Goal: Task Accomplishment & Management: Complete application form

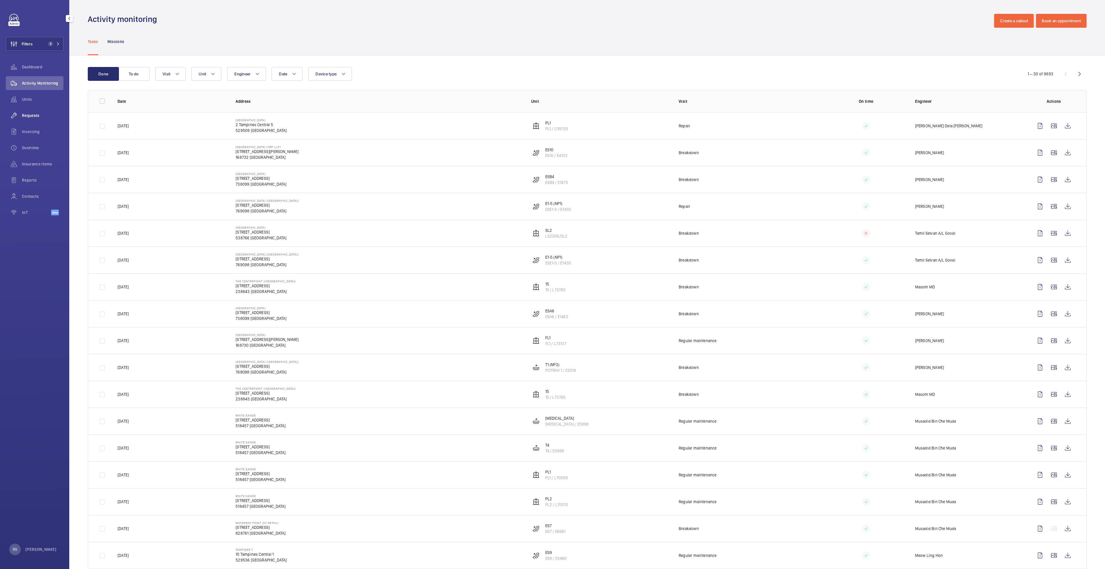
click at [33, 116] on span "Requests" at bounding box center [43, 116] width 42 height 6
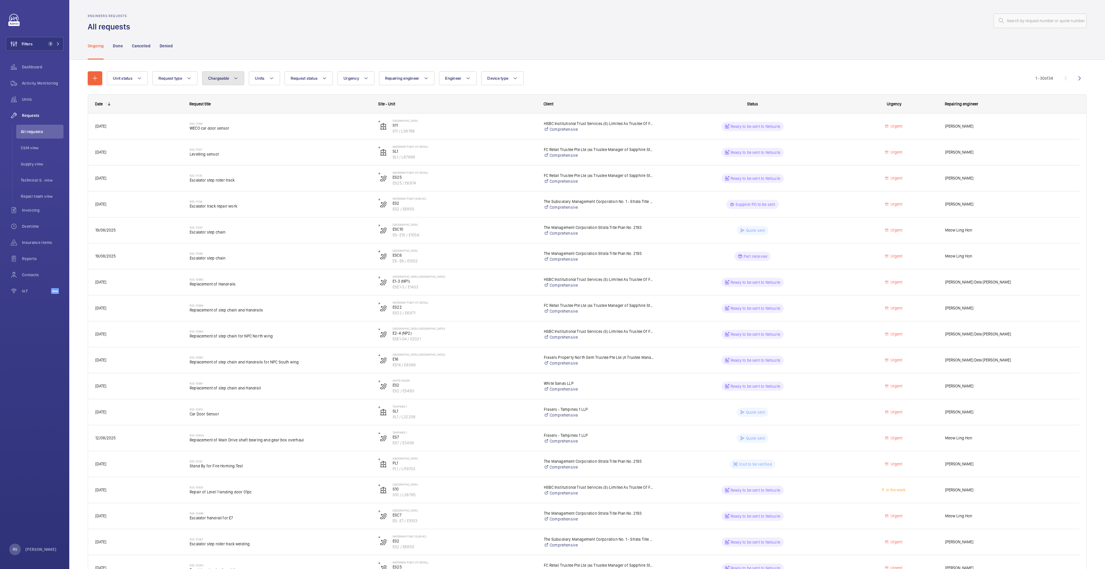
click at [236, 78] on mat-icon at bounding box center [236, 78] width 5 height 7
click at [240, 99] on mat-radio-button "Chargeable" at bounding box center [257, 96] width 104 height 12
radio input "true"
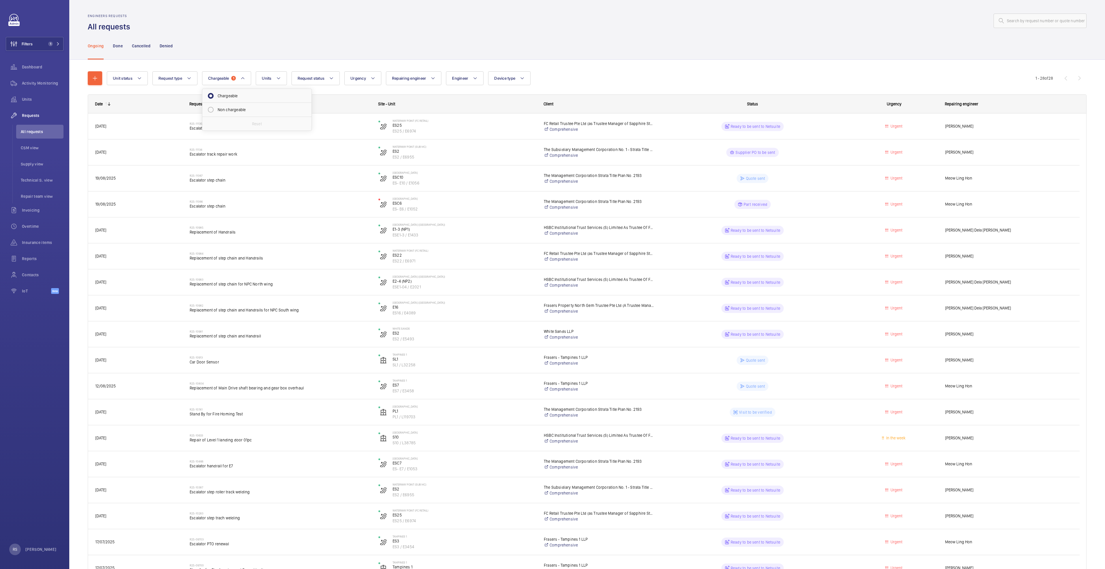
click at [405, 27] on div at bounding box center [610, 21] width 953 height 14
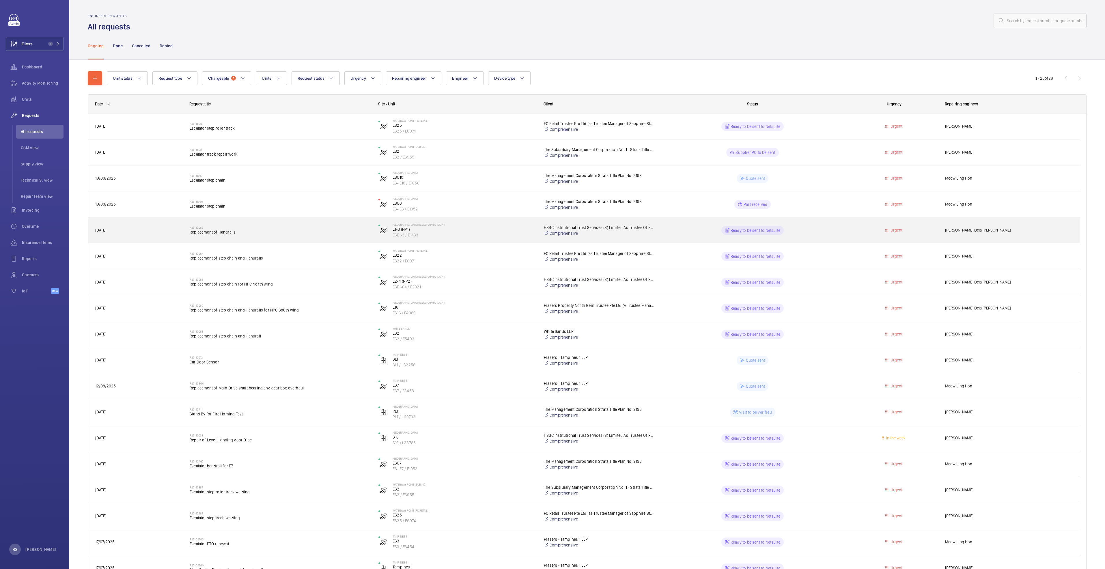
click at [216, 237] on div "R25-10985 Replacement of Handrails" at bounding box center [280, 230] width 181 height 17
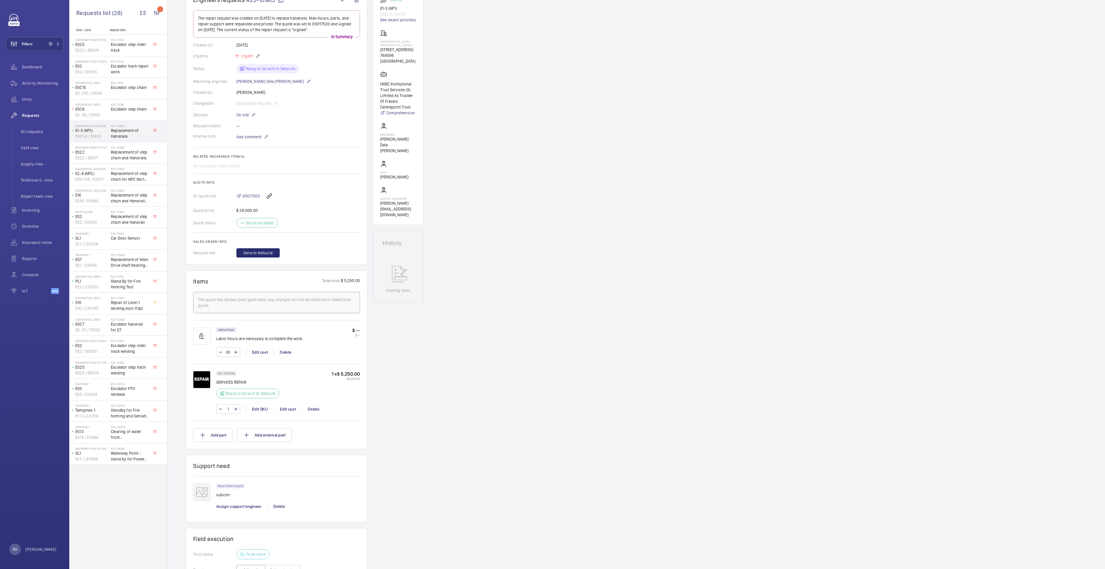
scroll to position [49, 0]
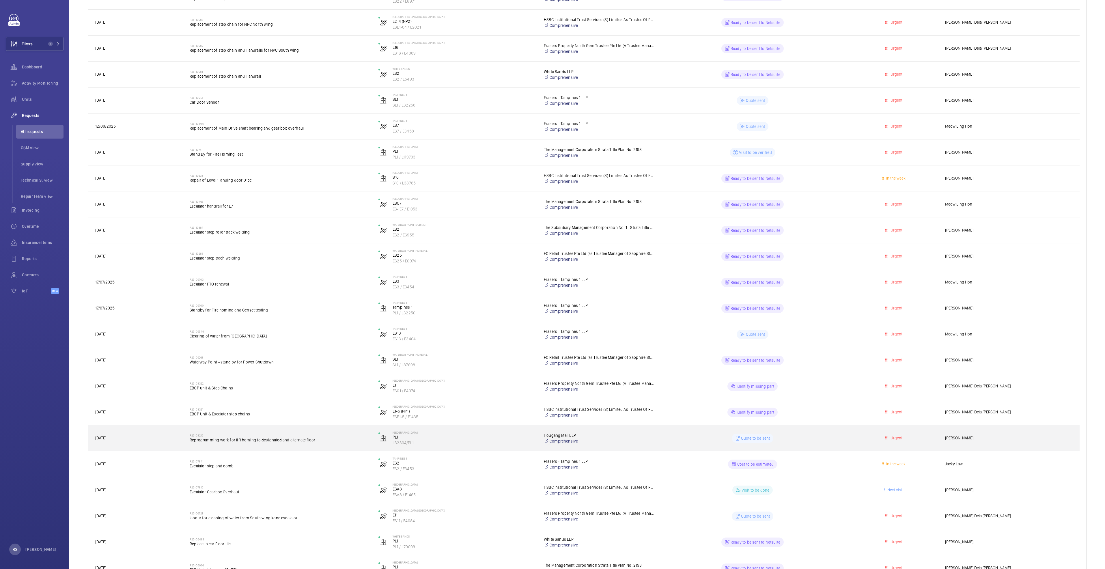
scroll to position [173, 0]
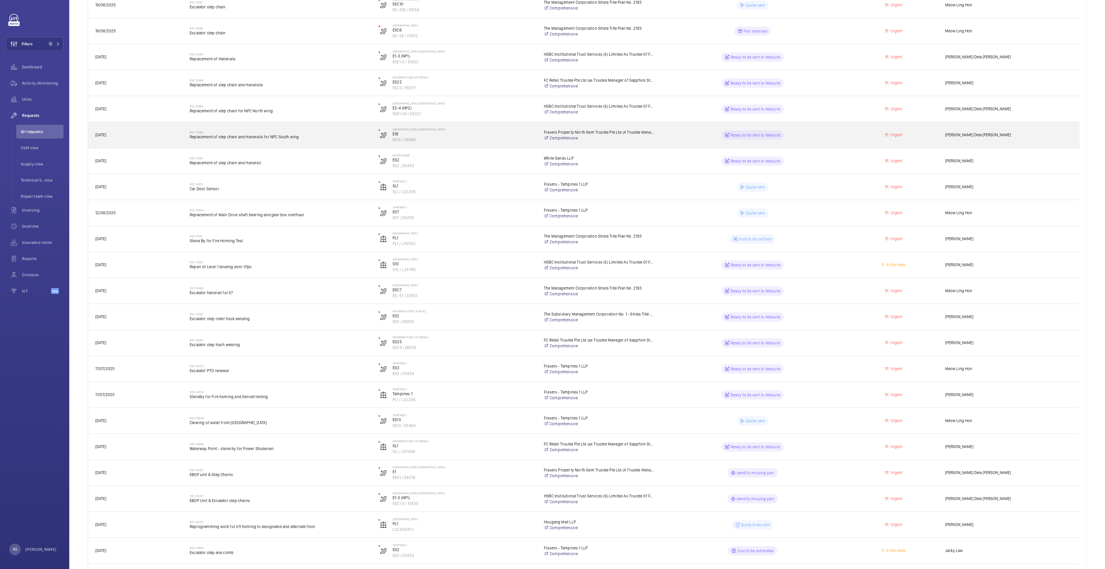
click at [241, 138] on span "Replacement of step chain and Handrails for NPC South wing" at bounding box center [280, 137] width 181 height 6
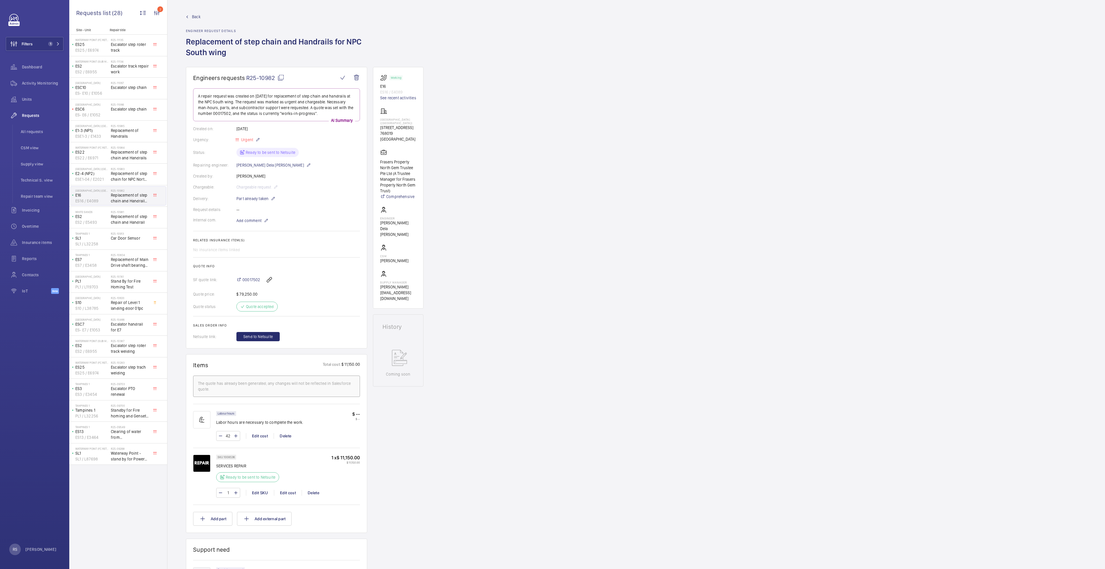
click at [191, 20] on div "Back Engineer request details Replacement of step chain and Handrails for NPC S…" at bounding box center [276, 40] width 181 height 53
click at [189, 18] on link "Back" at bounding box center [276, 17] width 181 height 6
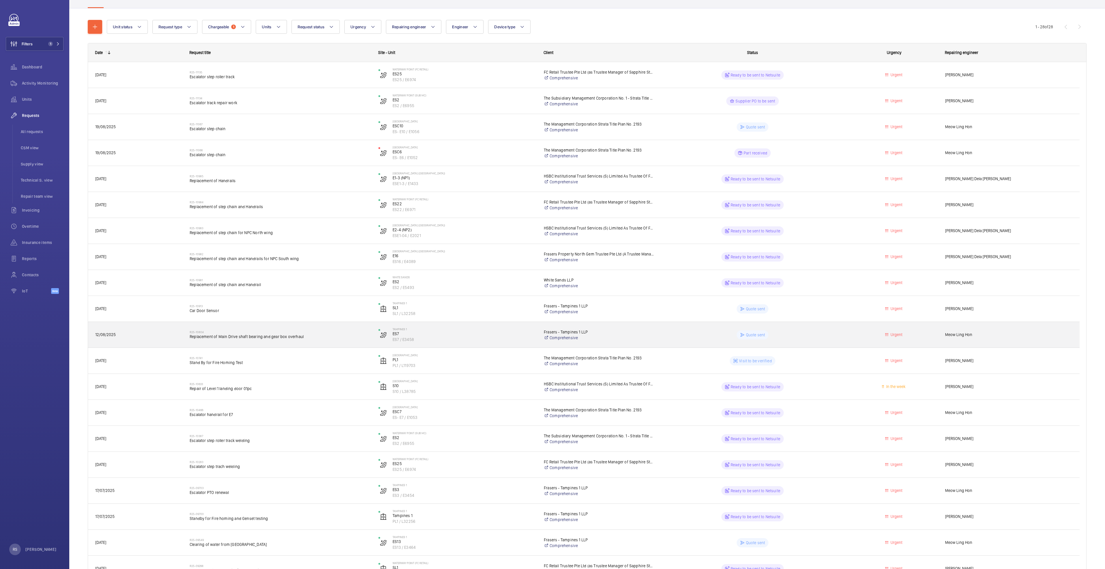
scroll to position [43, 0]
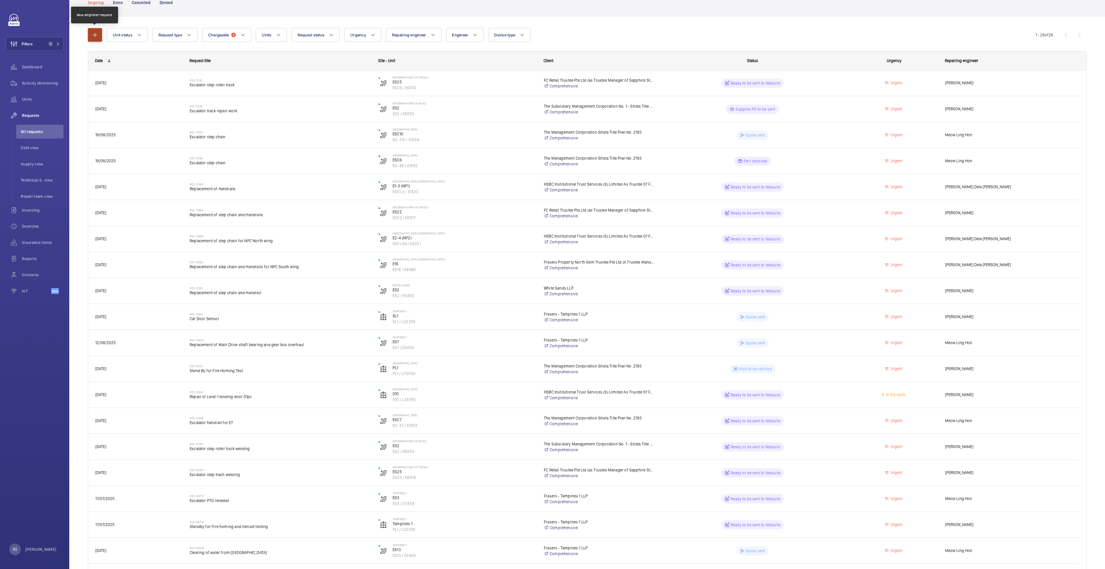
click at [92, 32] on mat-icon "button" at bounding box center [95, 34] width 7 height 7
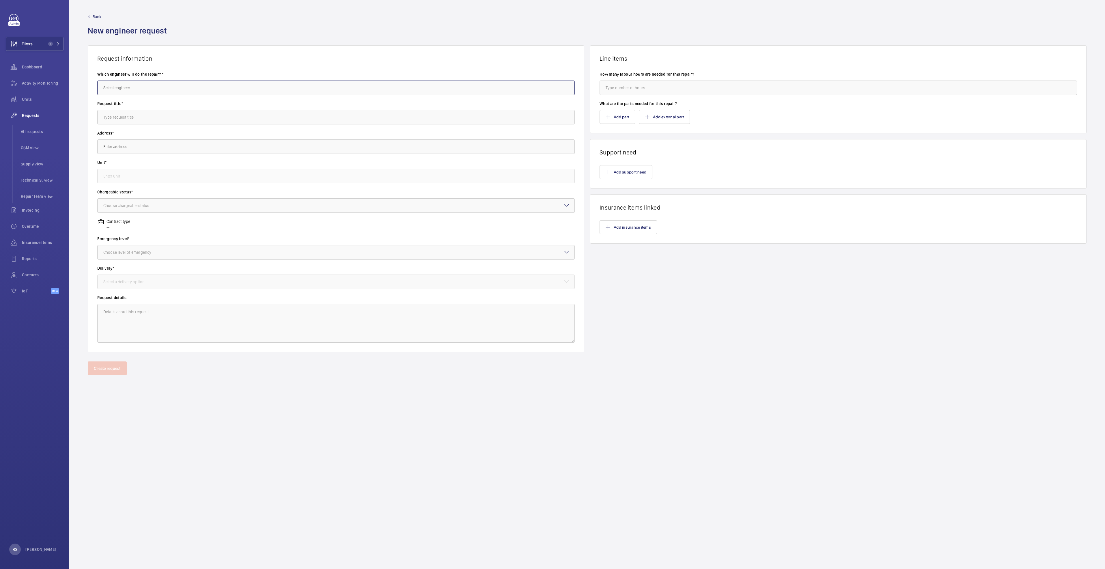
click at [128, 82] on input "text" at bounding box center [336, 88] width 478 height 14
click at [121, 107] on span "[PERSON_NAME] Dela [PERSON_NAME]" at bounding box center [137, 105] width 68 height 6
type input "[PERSON_NAME] Dela [PERSON_NAME]"
click at [128, 117] on input "text" at bounding box center [336, 117] width 478 height 14
click at [150, 114] on input "text" at bounding box center [336, 117] width 478 height 14
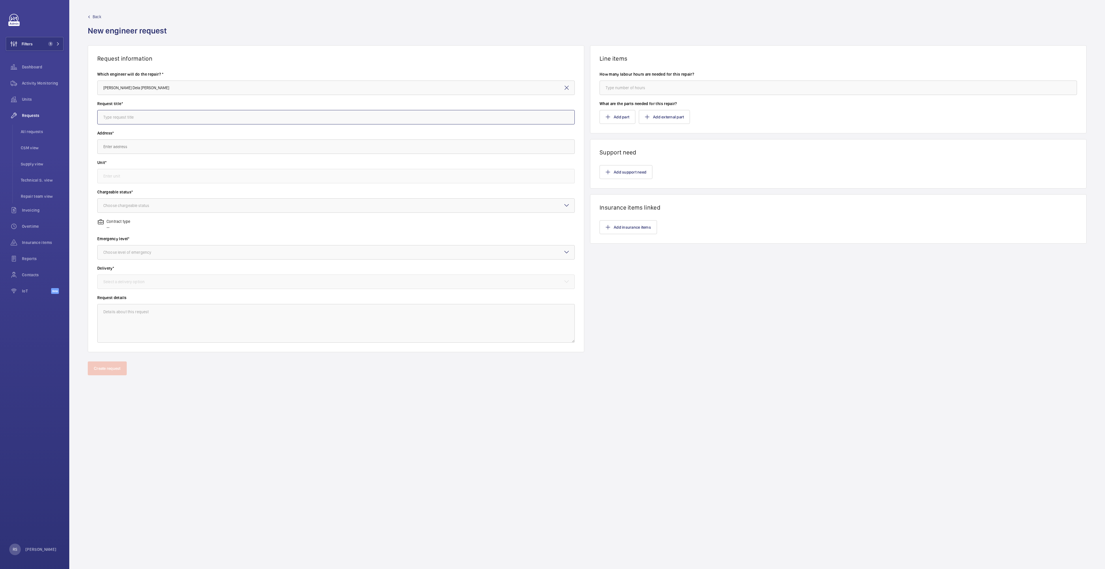
paste input "replace the upper landing handrail LHS alignment bracke"
type input "r"
type input "[GEOGRAPHIC_DATA] (SW) - Travolator 3 Handrail alignement"
click at [142, 148] on input "text" at bounding box center [336, 146] width 478 height 14
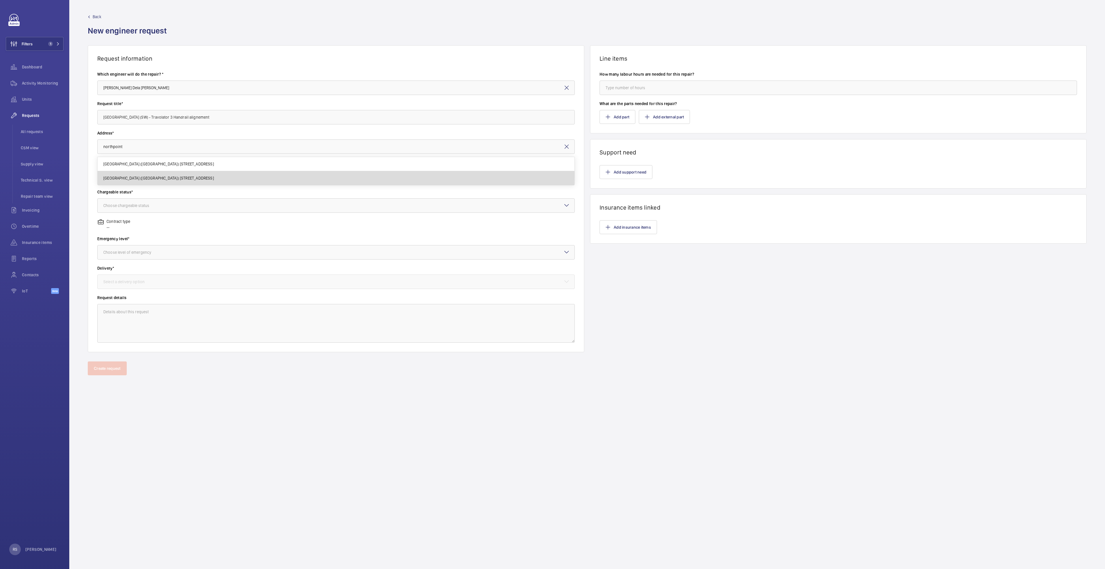
click at [154, 203] on body "Filters 1 Dashboard Activity Monitoring Units Requests All requests CSM view Su…" at bounding box center [552, 284] width 1105 height 569
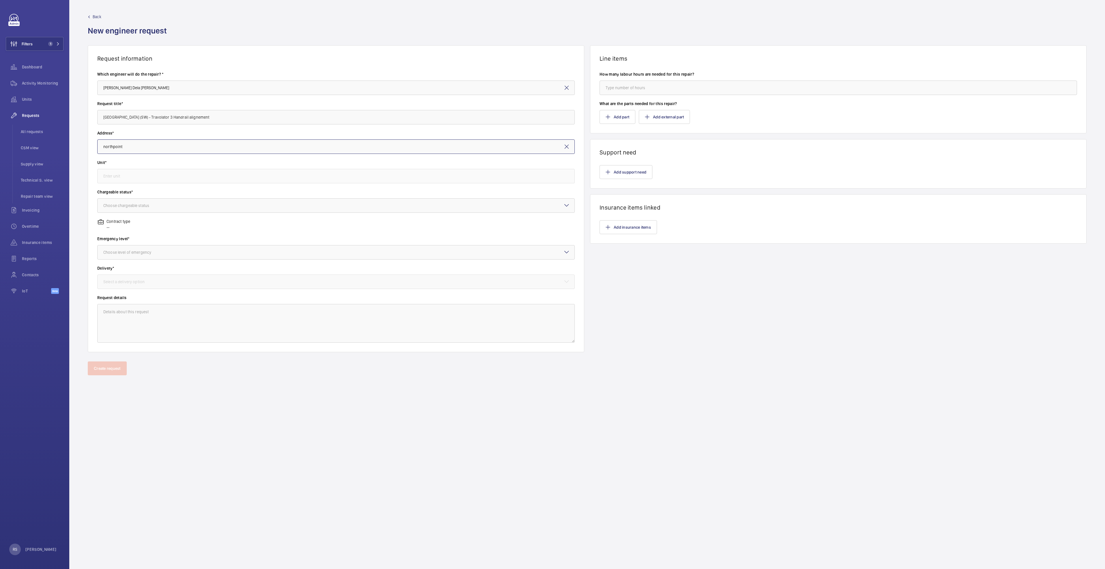
click at [143, 148] on input "northpoint" at bounding box center [336, 146] width 478 height 14
click at [143, 181] on mat-option "[GEOGRAPHIC_DATA] ([GEOGRAPHIC_DATA]) [STREET_ADDRESS]" at bounding box center [336, 178] width 477 height 14
type input "[GEOGRAPHIC_DATA] ([GEOGRAPHIC_DATA]) [STREET_ADDRESS]"
click at [143, 180] on input "text" at bounding box center [336, 176] width 478 height 14
click at [145, 222] on mat-option "ESTR2 / E4017 - TRV2" at bounding box center [336, 222] width 477 height 14
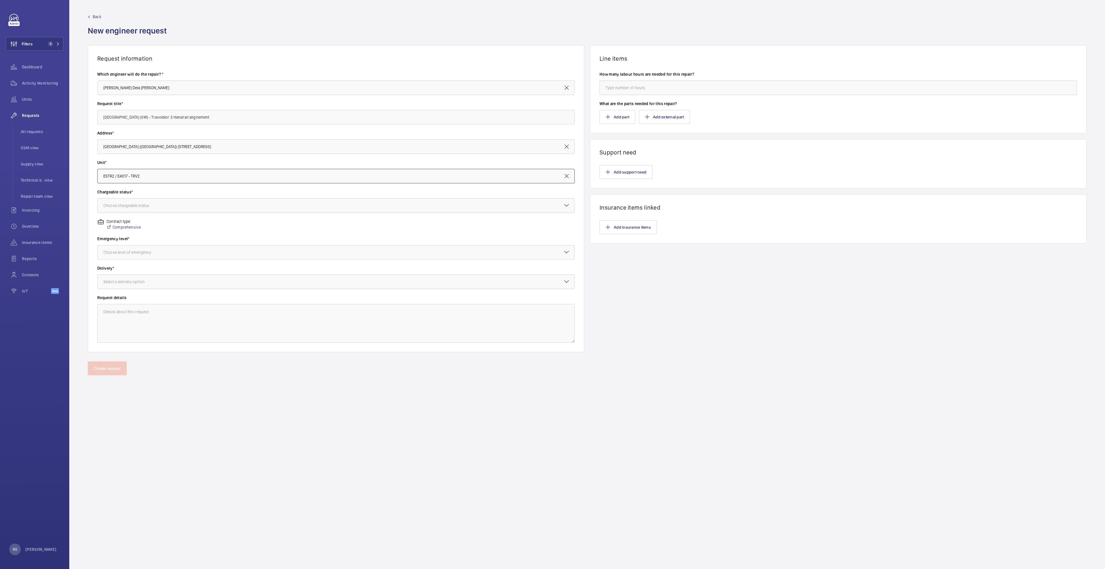
click at [148, 175] on input "ESTR2 / E4017 - TRV2" at bounding box center [336, 176] width 478 height 14
click at [148, 193] on mat-option "ESTR3 / E4018 - TRV3" at bounding box center [336, 194] width 477 height 14
type input "ESTR3 / E4018 - TRV3"
click at [154, 208] on div "Choose chargeable status" at bounding box center [133, 206] width 60 height 6
click at [156, 238] on span "Non chargeable" at bounding box center [335, 237] width 465 height 6
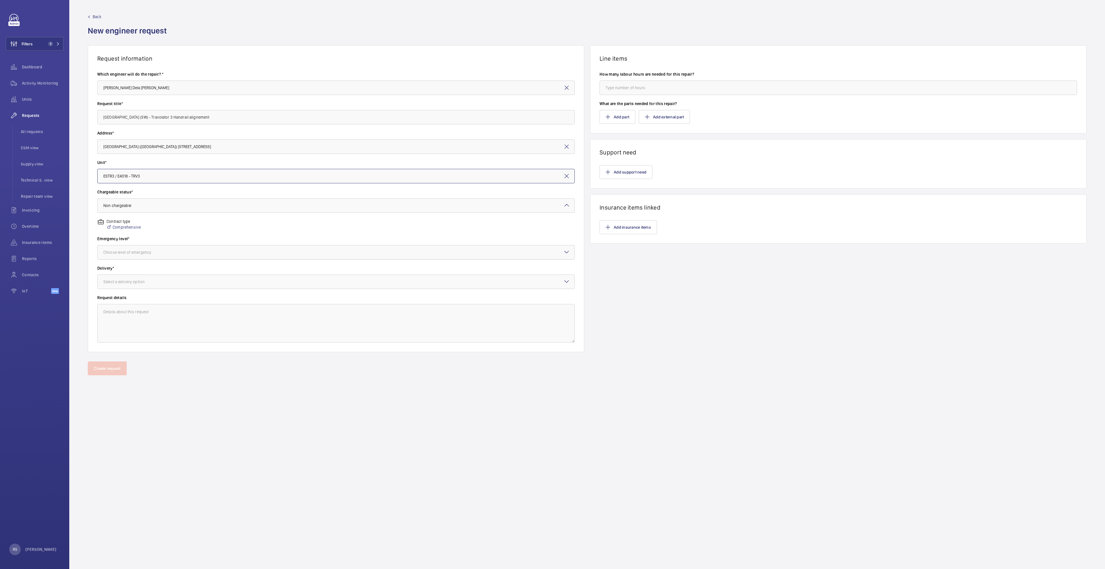
click at [154, 253] on div "Choose level of emergency" at bounding box center [134, 252] width 62 height 6
click at [143, 295] on div "Urgent" at bounding box center [336, 298] width 477 height 14
click at [144, 285] on div at bounding box center [336, 282] width 477 height 14
click at [135, 297] on span "Part already taken" at bounding box center [335, 300] width 465 height 6
click at [624, 85] on input "number" at bounding box center [839, 88] width 478 height 14
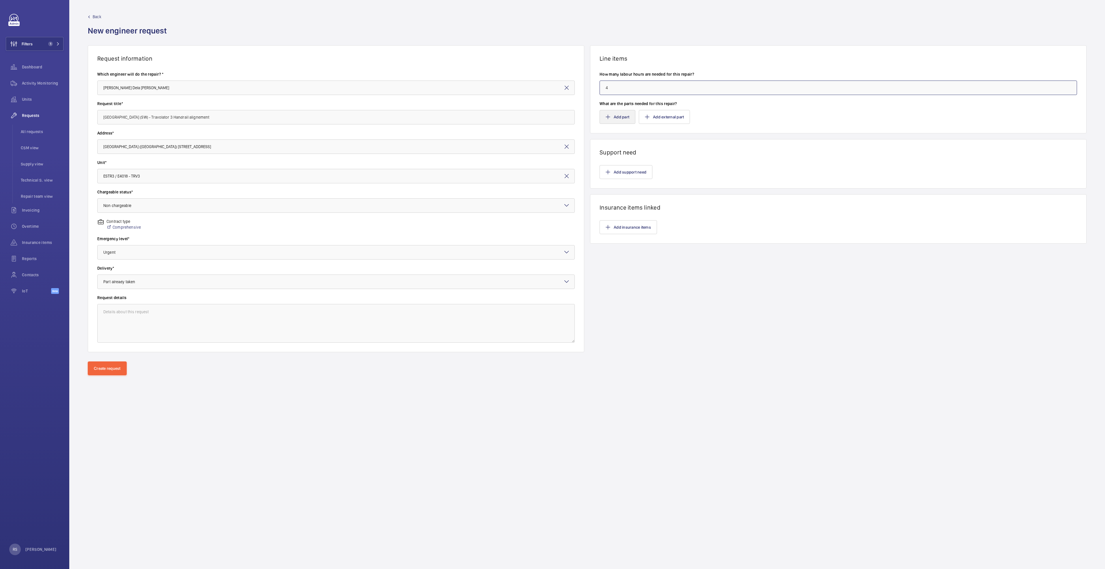
type input "4"
click at [625, 122] on button "Add part" at bounding box center [618, 117] width 36 height 14
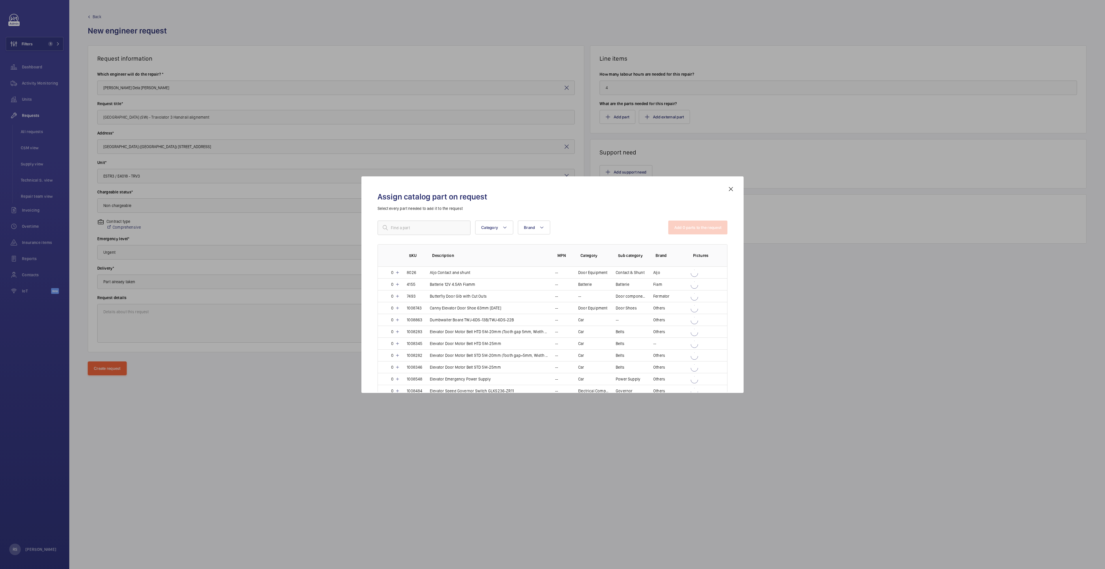
click at [396, 235] on div "Category Brand More filters Reset all filters Add 0 parts to the request SKU De…" at bounding box center [553, 293] width 350 height 144
click at [398, 228] on input "text" at bounding box center [424, 228] width 93 height 14
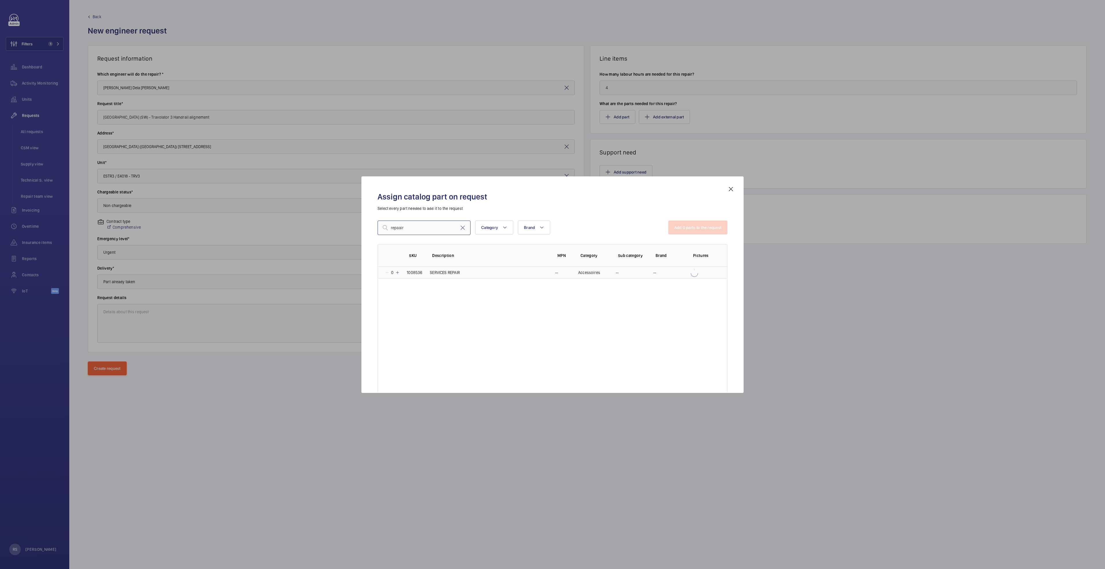
type input "repaair"
click at [398, 273] on mat-icon at bounding box center [397, 272] width 5 height 5
click at [689, 224] on button "Add 1 parts to the request" at bounding box center [698, 228] width 59 height 14
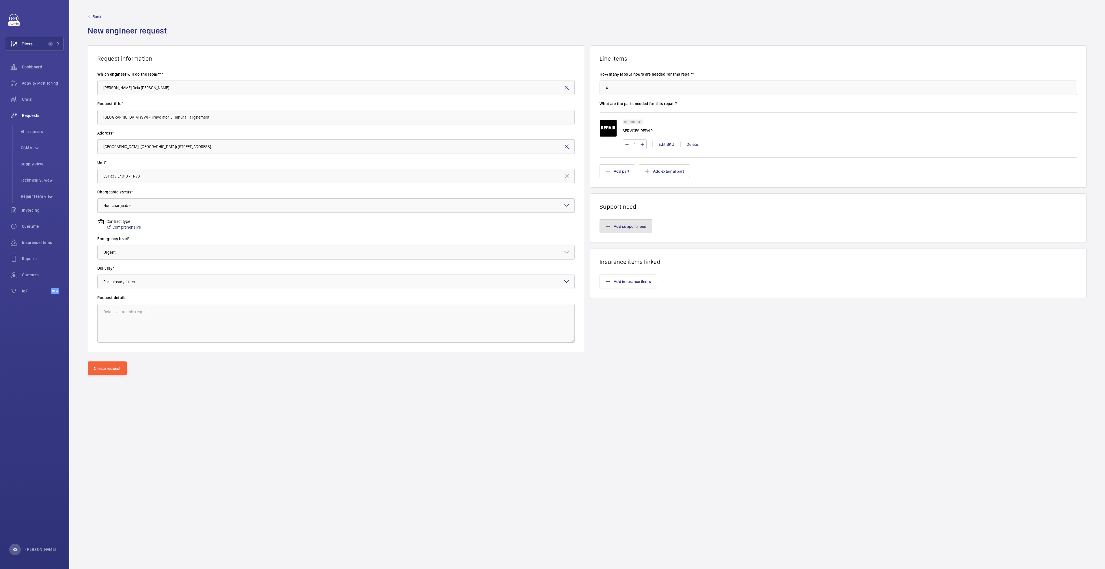
click at [625, 225] on button "Add support need" at bounding box center [626, 226] width 53 height 14
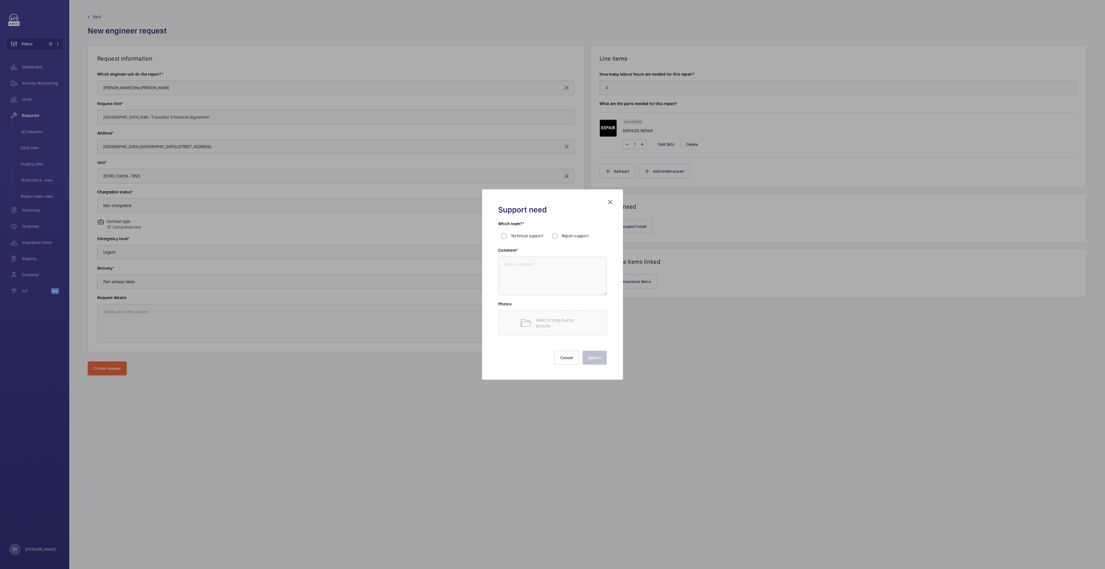
click at [575, 234] on span "Repair support" at bounding box center [575, 236] width 27 height 5
click at [561, 234] on input "Repair support" at bounding box center [555, 236] width 12 height 12
radio input "true"
click at [560, 271] on textarea at bounding box center [552, 276] width 109 height 39
type textarea "subcontractor"
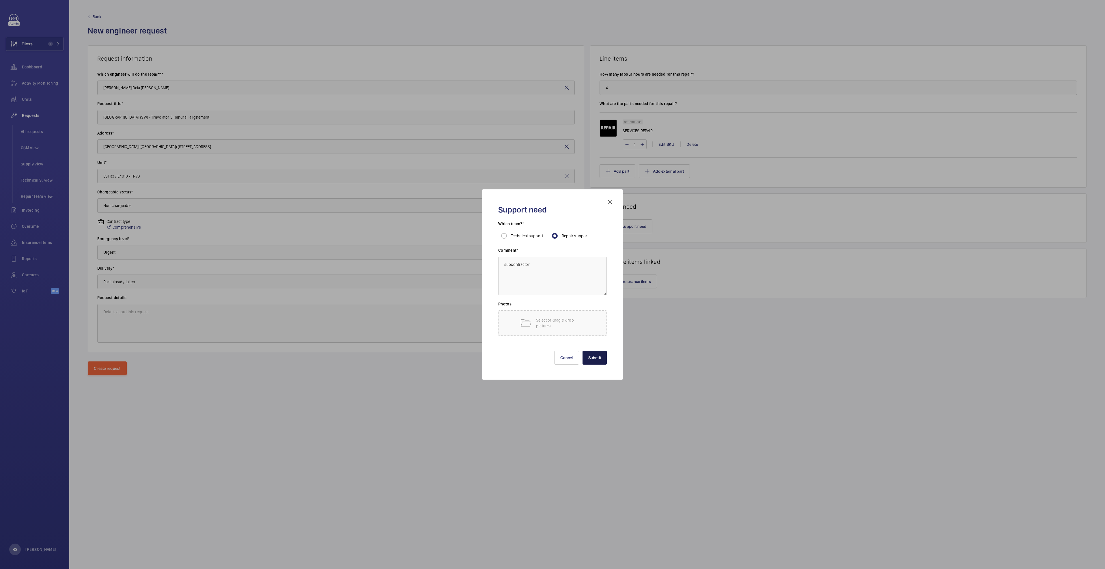
click at [592, 357] on button "Submit" at bounding box center [595, 358] width 25 height 14
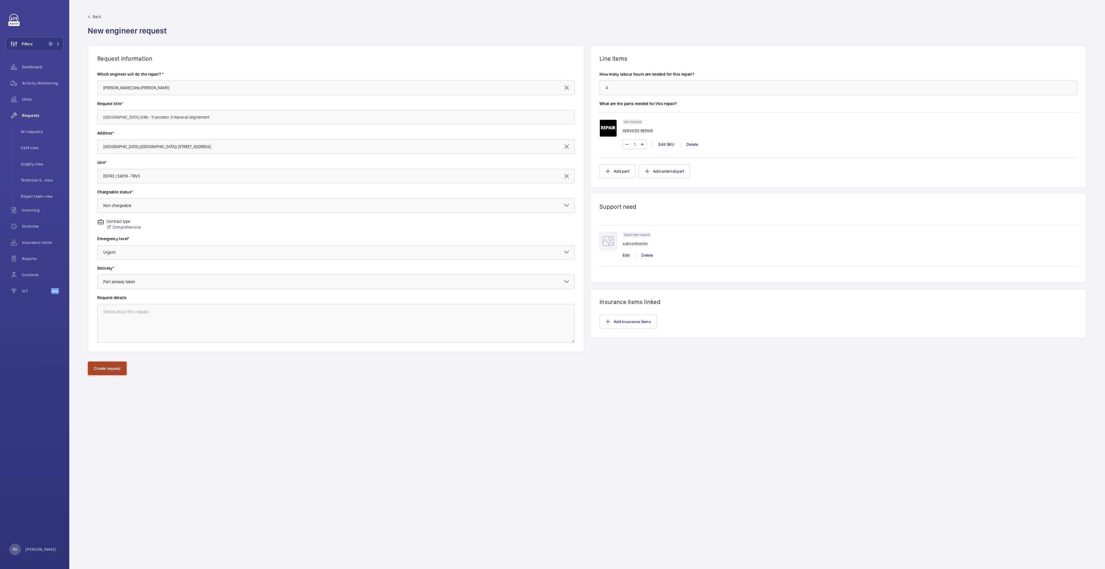
click at [99, 365] on button "Create request" at bounding box center [107, 368] width 39 height 14
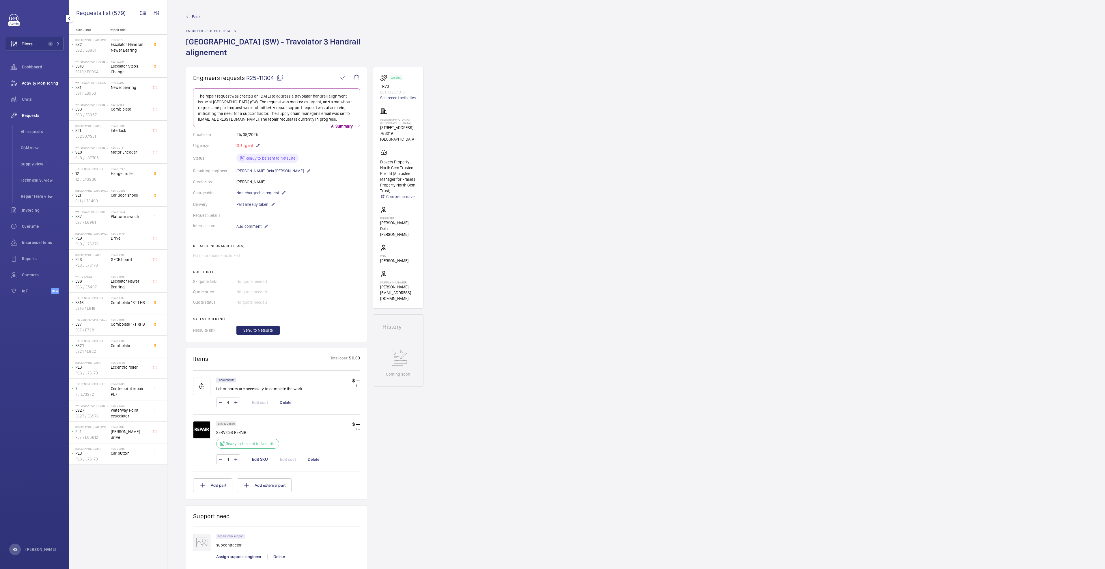
click at [38, 85] on span "Activity Monitoring" at bounding box center [43, 83] width 42 height 6
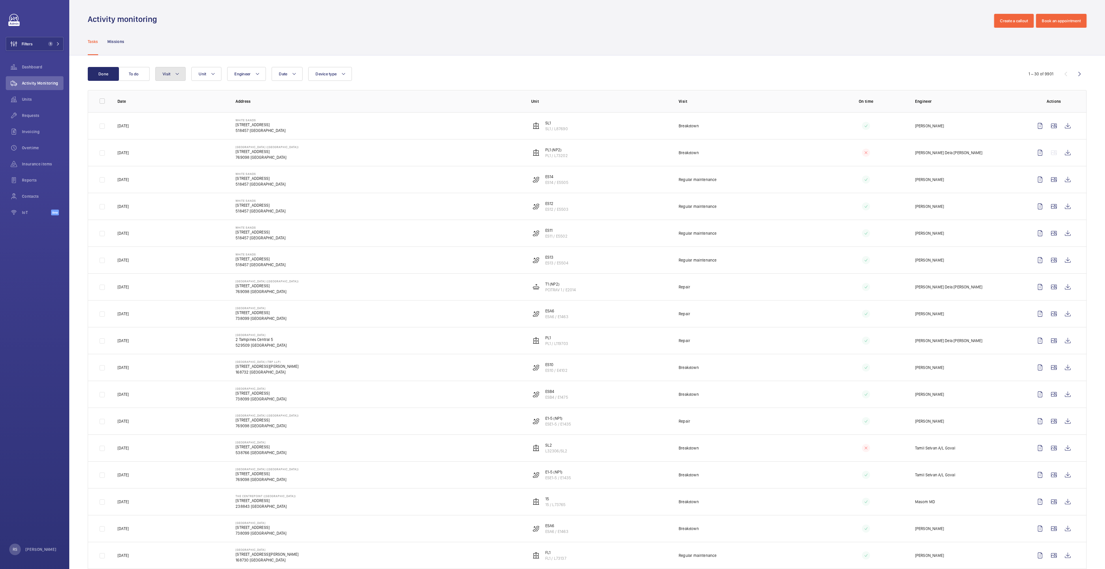
click at [183, 72] on button "Visit" at bounding box center [170, 74] width 30 height 14
click at [205, 128] on span "Breakdown" at bounding box center [210, 127] width 79 height 6
click at [170, 128] on input "Breakdown" at bounding box center [164, 127] width 12 height 12
checkbox input "true"
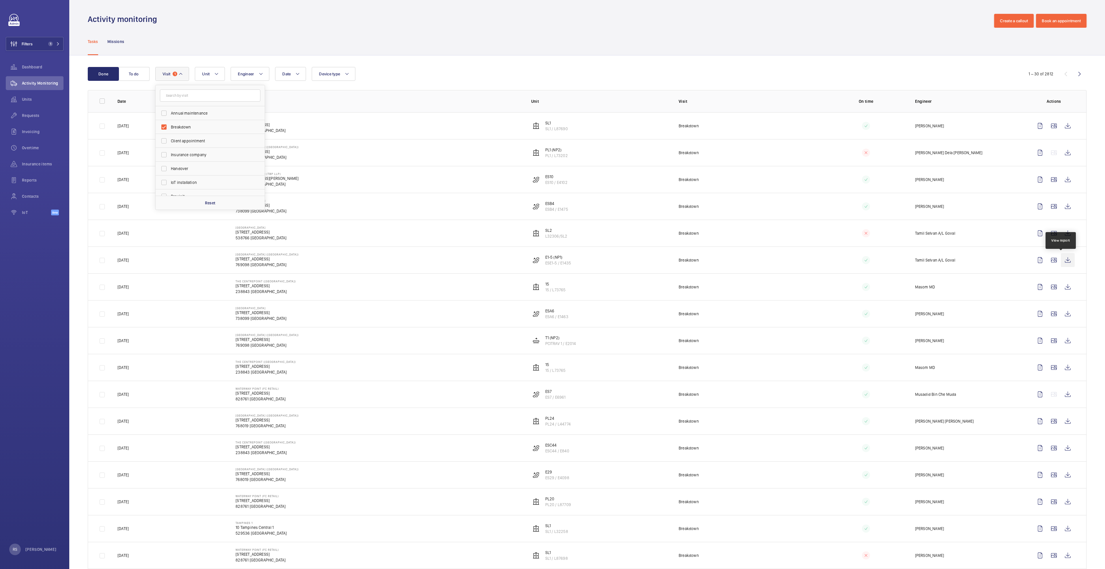
click at [1063, 260] on wm-front-icon-button at bounding box center [1068, 260] width 14 height 14
click at [485, 38] on div "Tasks Missions" at bounding box center [587, 41] width 999 height 27
click at [29, 69] on span "Dashboard" at bounding box center [43, 67] width 42 height 6
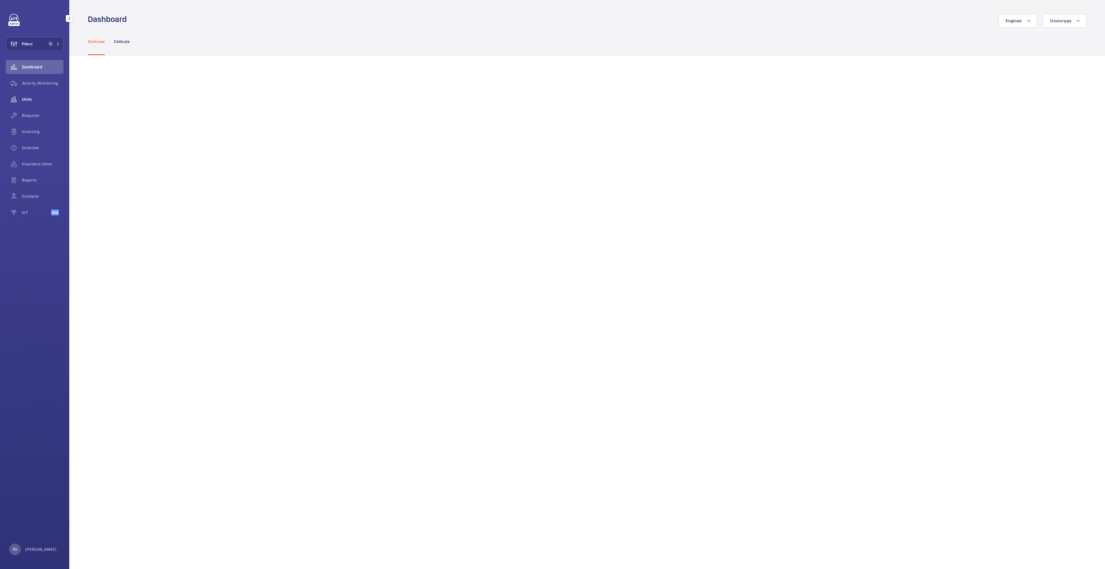
click at [29, 102] on span "Units" at bounding box center [43, 99] width 42 height 6
click at [32, 146] on span "Requests" at bounding box center [43, 146] width 42 height 6
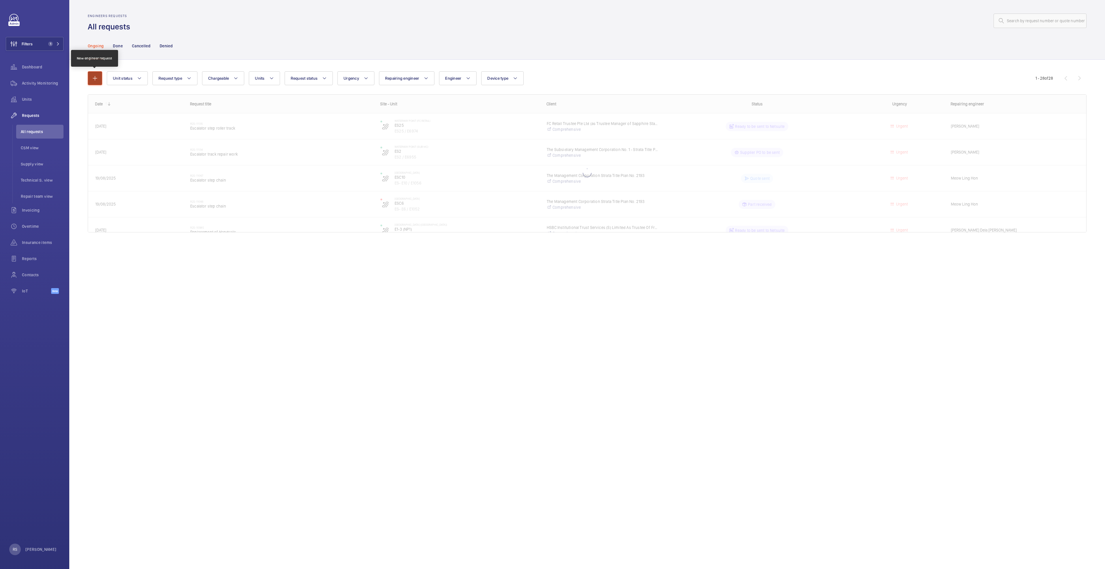
click at [96, 80] on mat-icon "button" at bounding box center [95, 78] width 7 height 7
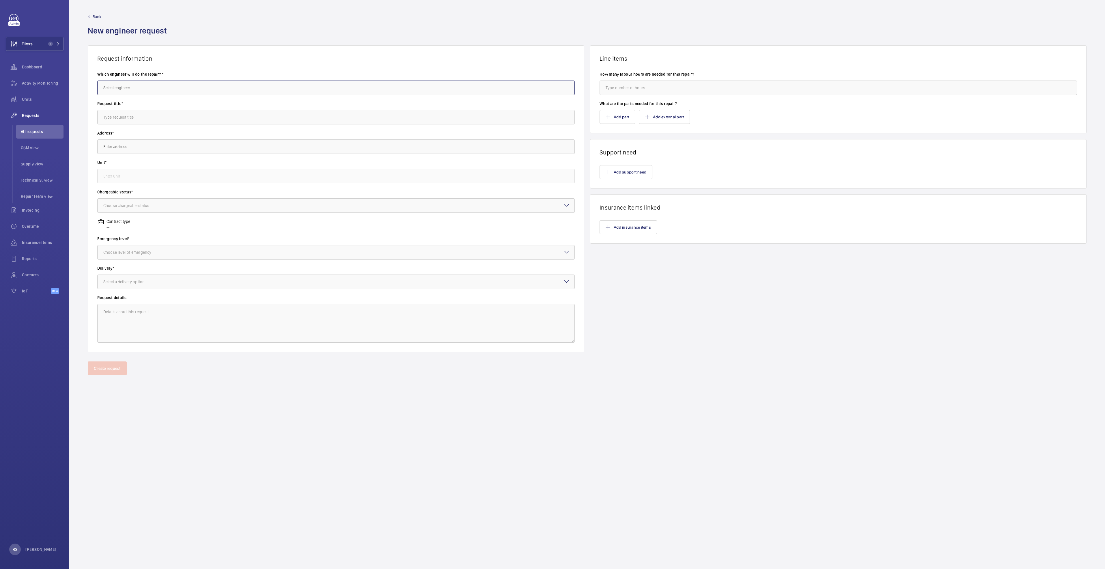
click at [170, 87] on input "text" at bounding box center [336, 88] width 478 height 14
click at [153, 85] on input "text" at bounding box center [336, 88] width 478 height 14
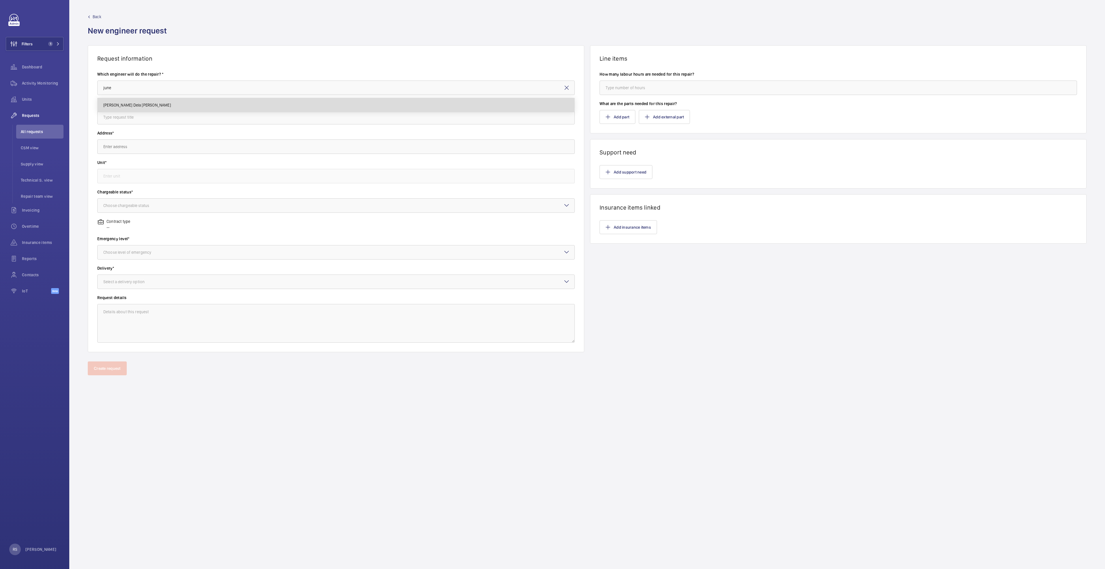
click at [156, 105] on mat-option "[PERSON_NAME] Dela [PERSON_NAME]" at bounding box center [336, 105] width 477 height 14
type input "[PERSON_NAME] Dela [PERSON_NAME]"
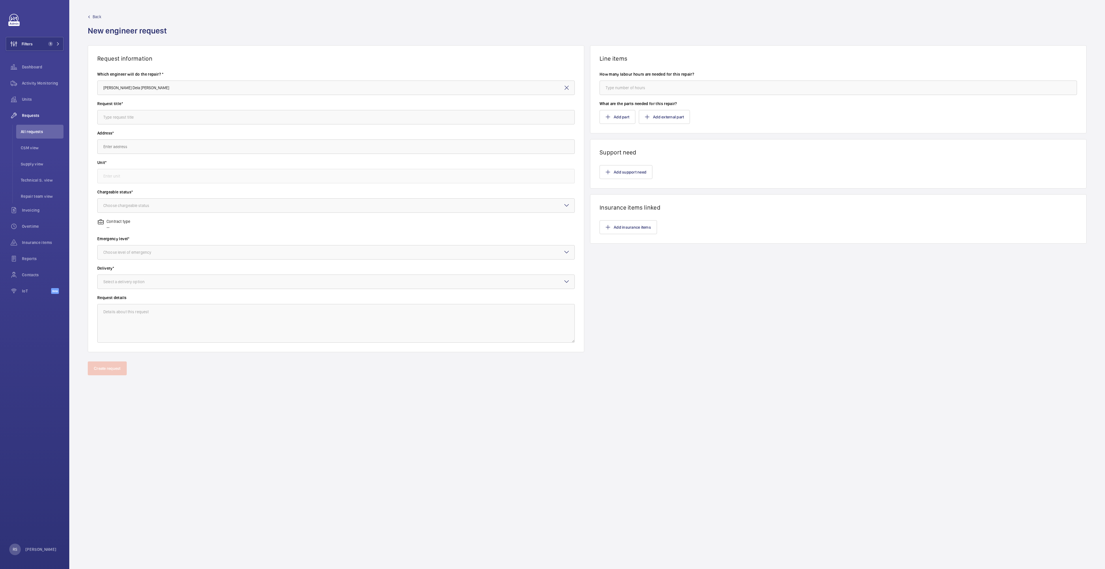
click at [161, 107] on wm-front-input "Request title*" at bounding box center [336, 113] width 478 height 24
click at [163, 121] on input "text" at bounding box center [336, 117] width 478 height 14
click at [155, 114] on input "text" at bounding box center [336, 117] width 478 height 14
type input "Kone Escalator step chain"
click at [147, 152] on input "text" at bounding box center [336, 146] width 478 height 14
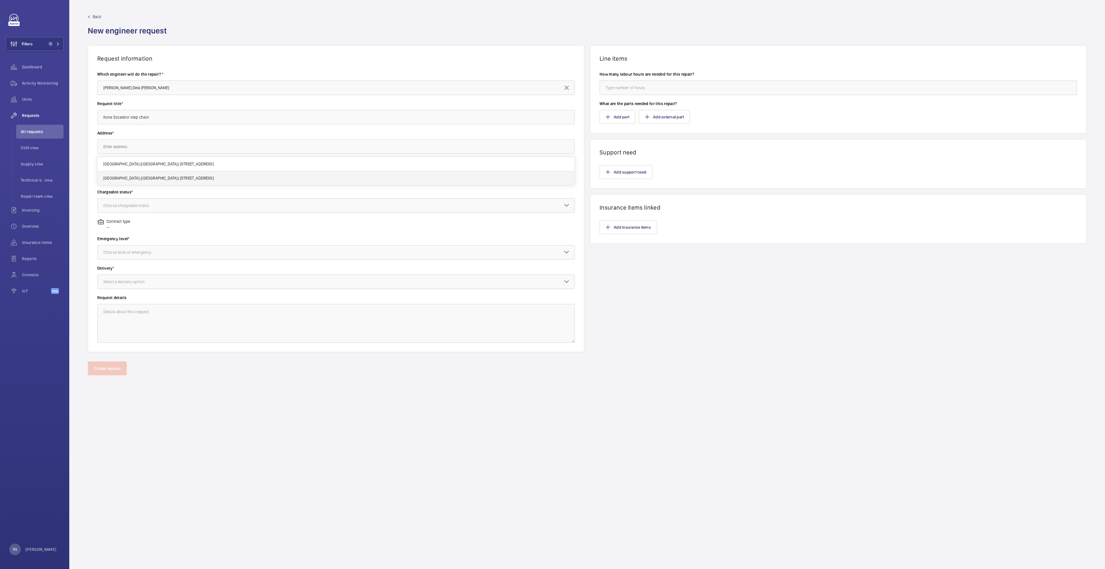
click at [158, 179] on span "[GEOGRAPHIC_DATA] ([GEOGRAPHIC_DATA]) [STREET_ADDRESS]" at bounding box center [158, 178] width 111 height 6
type input "[GEOGRAPHIC_DATA] ([GEOGRAPHIC_DATA]) [STREET_ADDRESS]"
click at [160, 177] on input "text" at bounding box center [336, 176] width 478 height 14
click at [130, 193] on span "ES03 / E4076 - E3" at bounding box center [118, 194] width 31 height 6
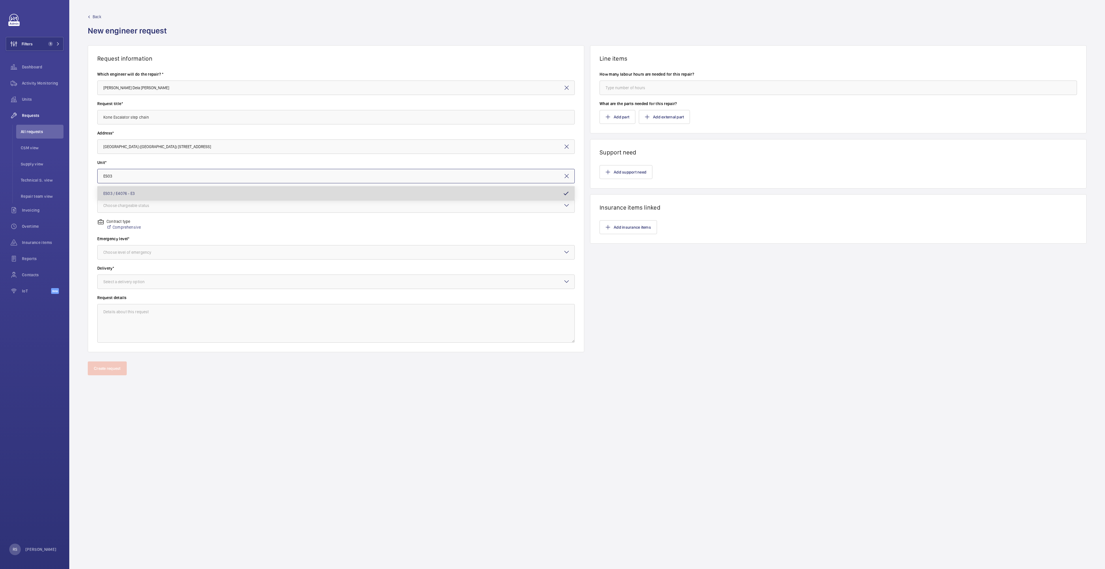
type input "ES03 / E4076 - E3"
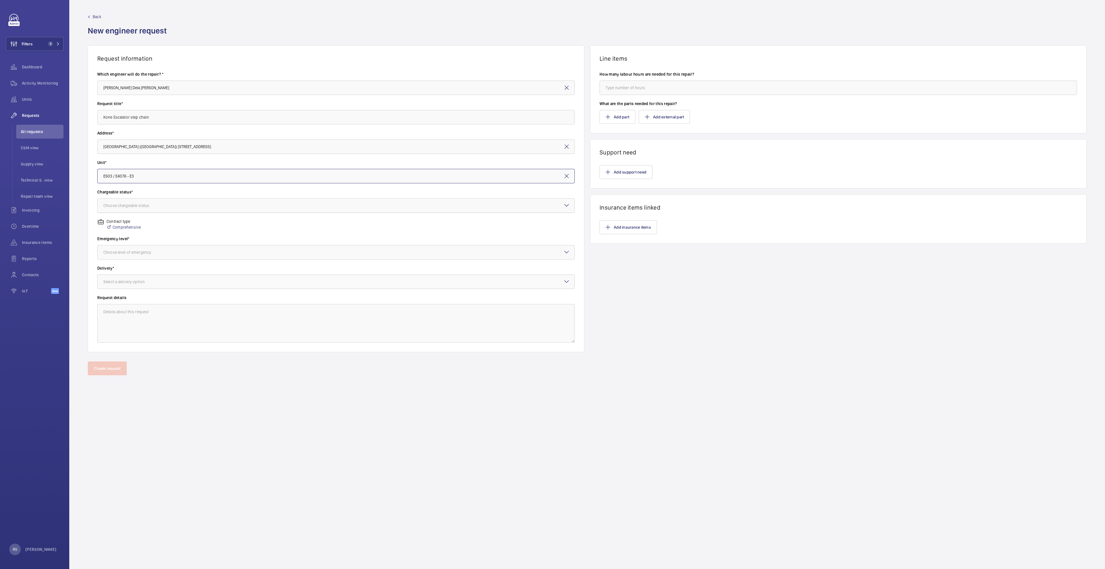
click at [147, 200] on div at bounding box center [336, 206] width 477 height 14
click at [126, 221] on span "Chargeable" at bounding box center [335, 223] width 465 height 6
click at [131, 250] on div "Choose level of emergency" at bounding box center [134, 252] width 62 height 6
click at [128, 298] on span "Urgent" at bounding box center [335, 298] width 465 height 6
click at [134, 280] on div "Select a delivery option" at bounding box center [131, 282] width 56 height 6
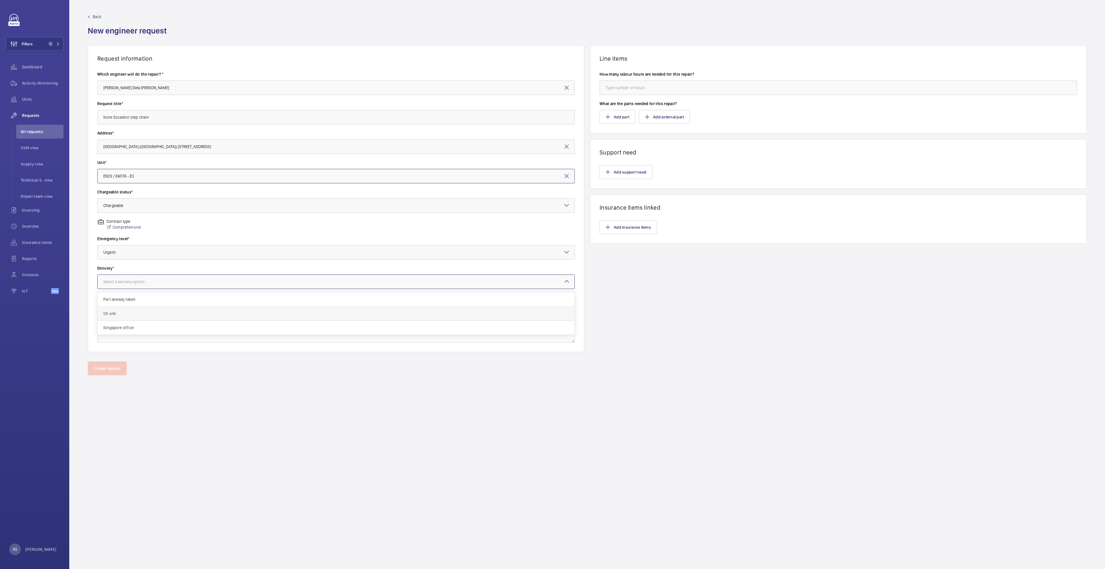
click at [122, 313] on span "On site" at bounding box center [335, 314] width 465 height 6
click at [626, 84] on input "number" at bounding box center [839, 88] width 478 height 14
type input "0"
click at [614, 115] on button "Add part" at bounding box center [618, 117] width 36 height 14
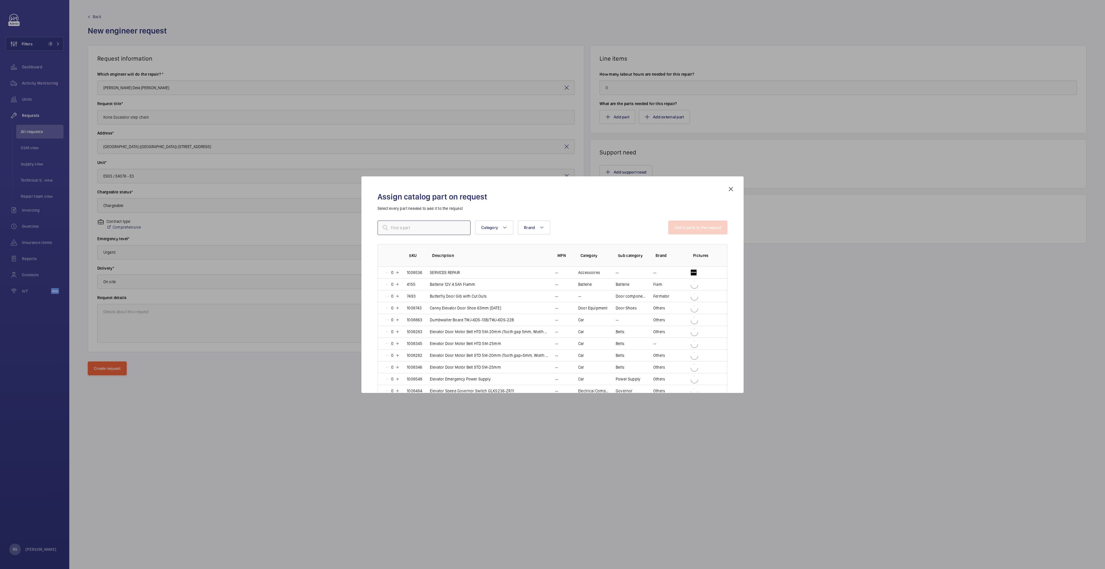
click at [426, 228] on input "text" at bounding box center [424, 228] width 93 height 14
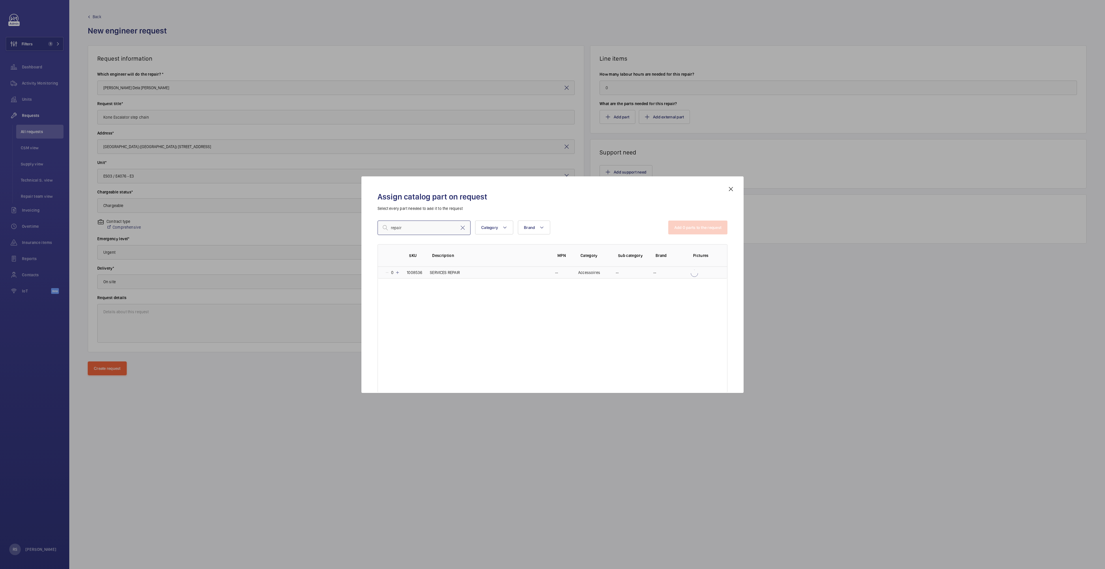
type input "repair"
click at [399, 270] on mat-icon at bounding box center [397, 272] width 5 height 5
click at [692, 229] on button "Add 1 parts to the request" at bounding box center [698, 228] width 59 height 14
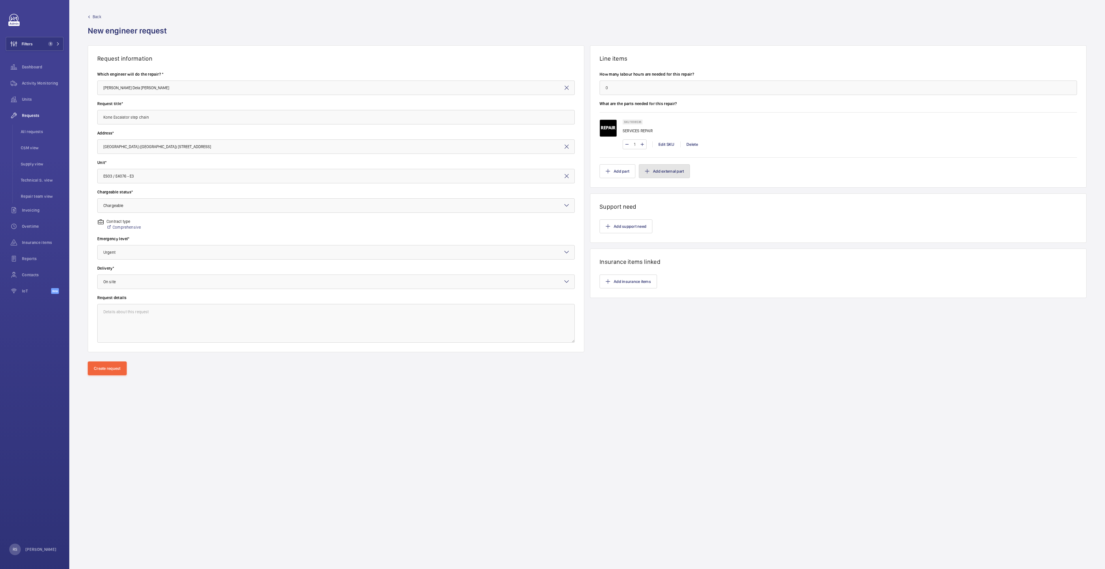
click at [678, 170] on button "Add external part" at bounding box center [664, 171] width 51 height 14
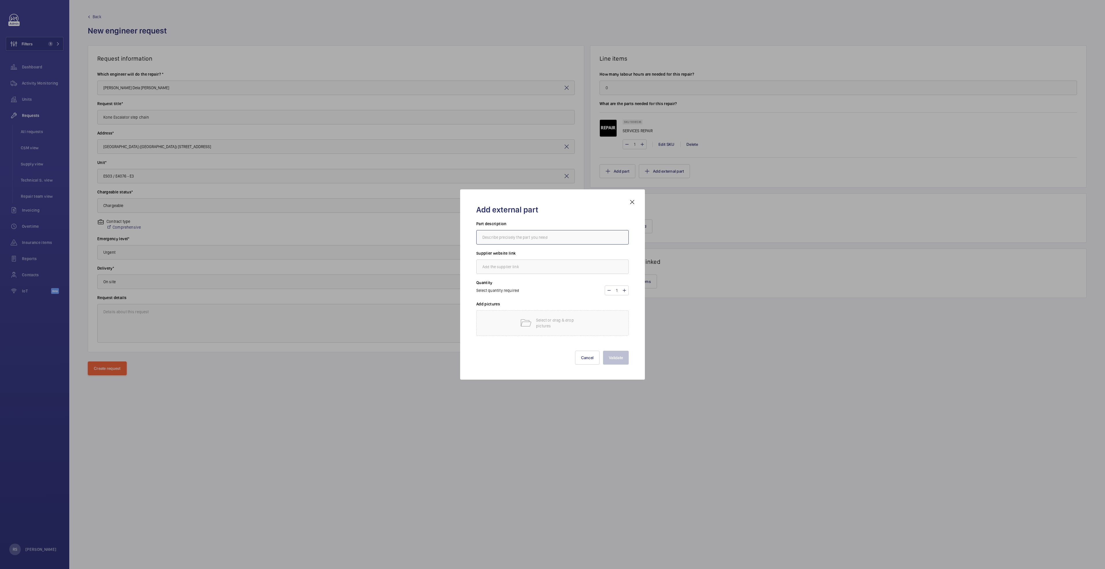
click at [586, 238] on input "text" at bounding box center [552, 237] width 152 height 14
drag, startPoint x: 529, startPoint y: 236, endPoint x: 472, endPoint y: 232, distance: 56.7
click at [472, 232] on div "Add external part Part description [DOMAIN_NAME] Supplier website link Quantity…" at bounding box center [552, 285] width 166 height 172
type input "[DOMAIN_NAME]"
click at [487, 271] on input "text" at bounding box center [552, 267] width 152 height 14
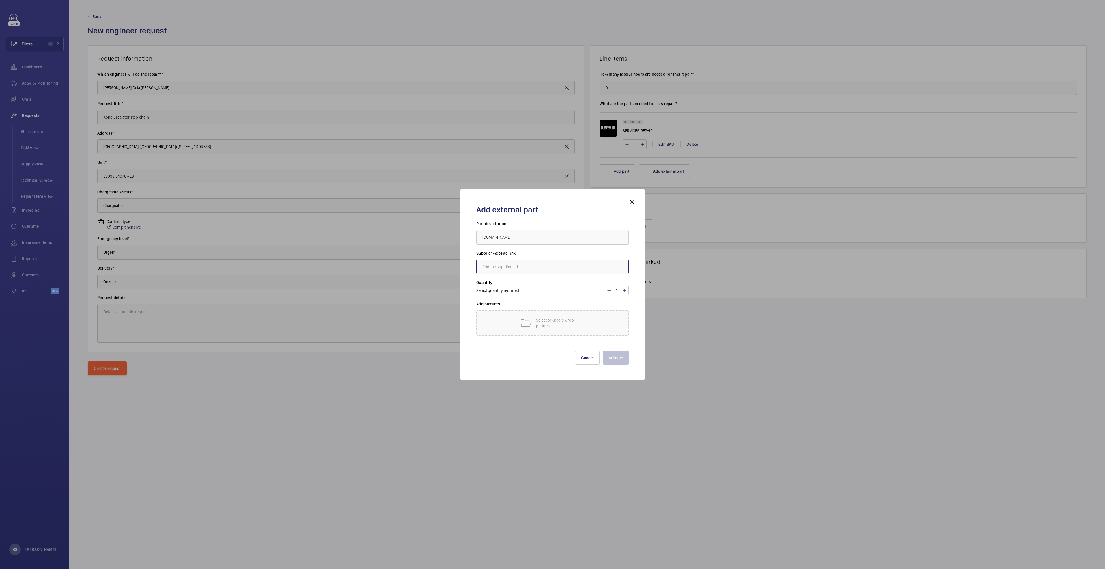
paste input "[DOMAIN_NAME]"
type input "[DOMAIN_NAME]"
drag, startPoint x: 522, startPoint y: 236, endPoint x: 421, endPoint y: 227, distance: 101.5
click at [421, 227] on div "Add external part Part description [DOMAIN_NAME] Supplier website link [DOMAIN_…" at bounding box center [552, 284] width 1105 height 569
type input "Escalator step chain"
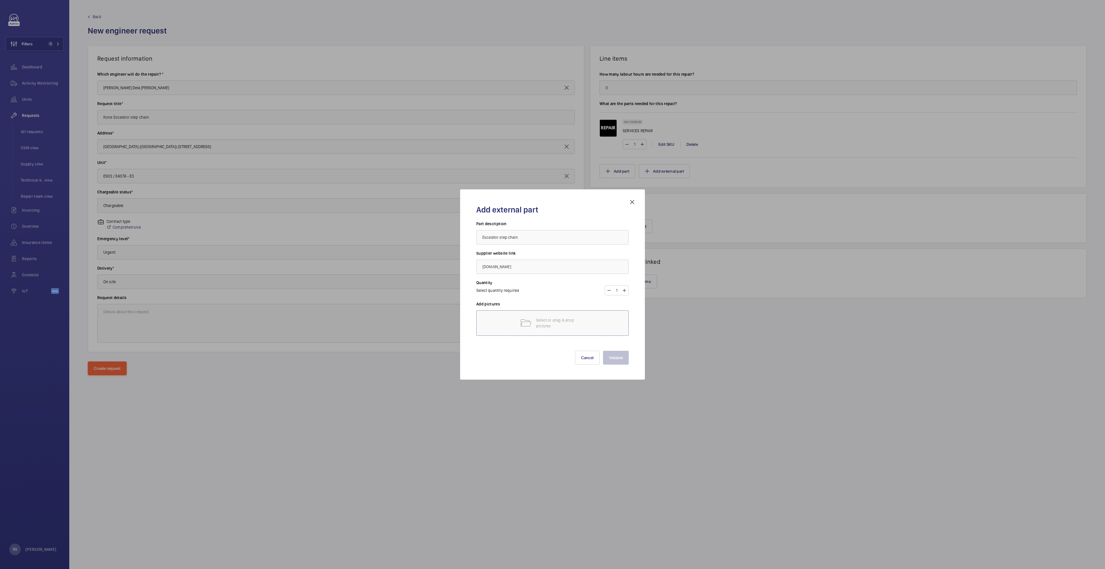
click at [552, 325] on p "Select or drag & drop pictures" at bounding box center [560, 323] width 49 height 12
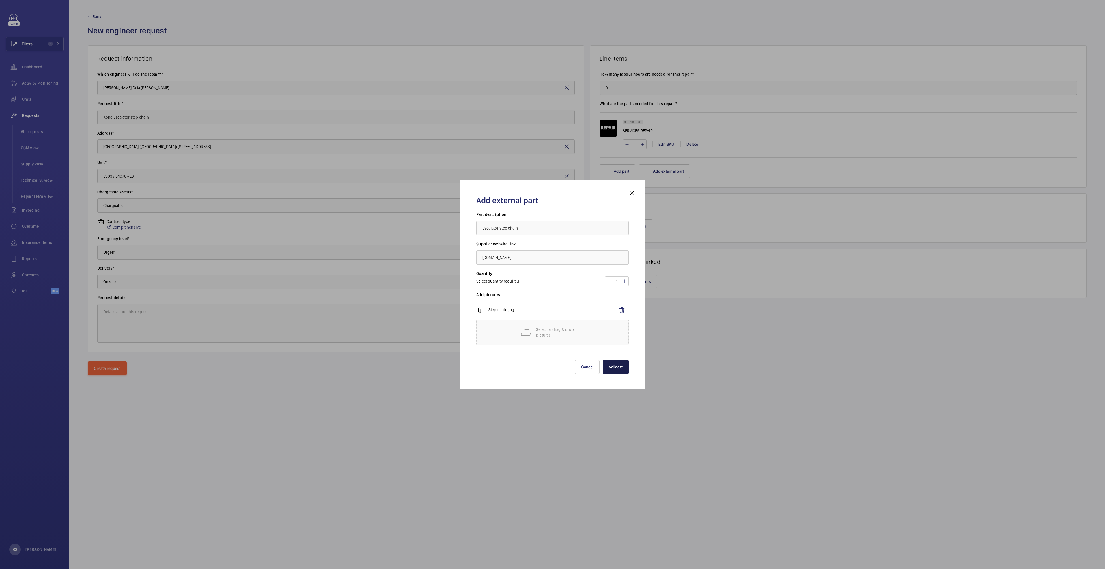
click at [621, 371] on button "Validate" at bounding box center [616, 367] width 26 height 14
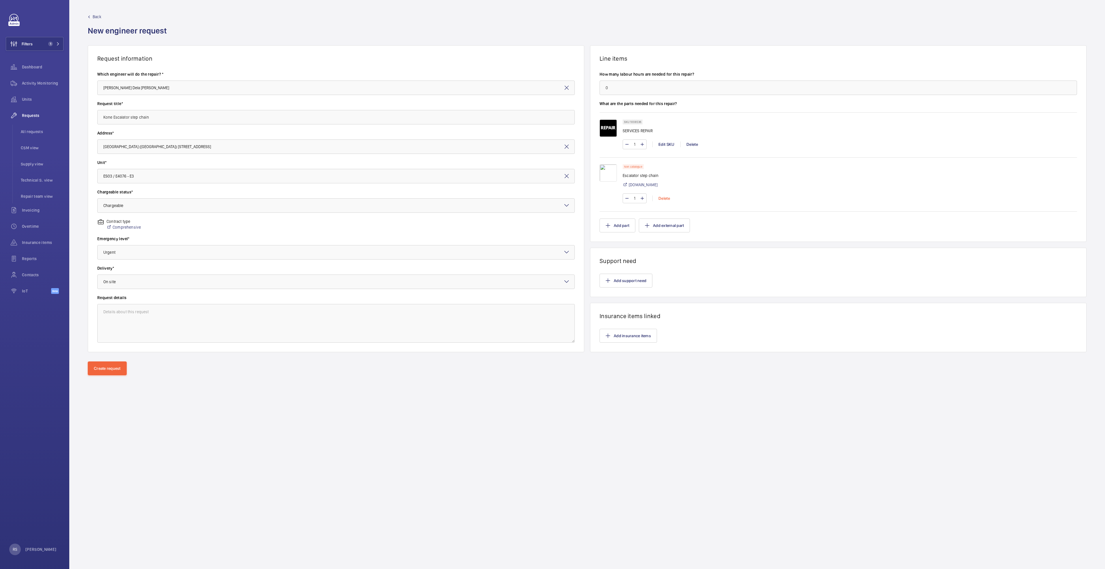
click at [668, 197] on div "Delete" at bounding box center [664, 198] width 23 height 6
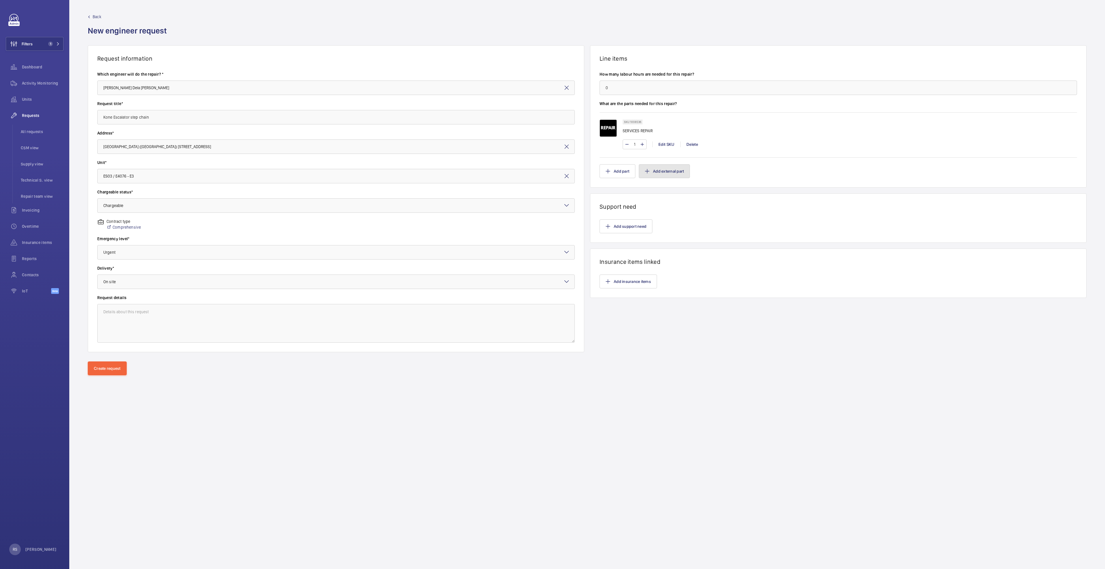
click at [667, 171] on button "Add external part" at bounding box center [664, 171] width 51 height 14
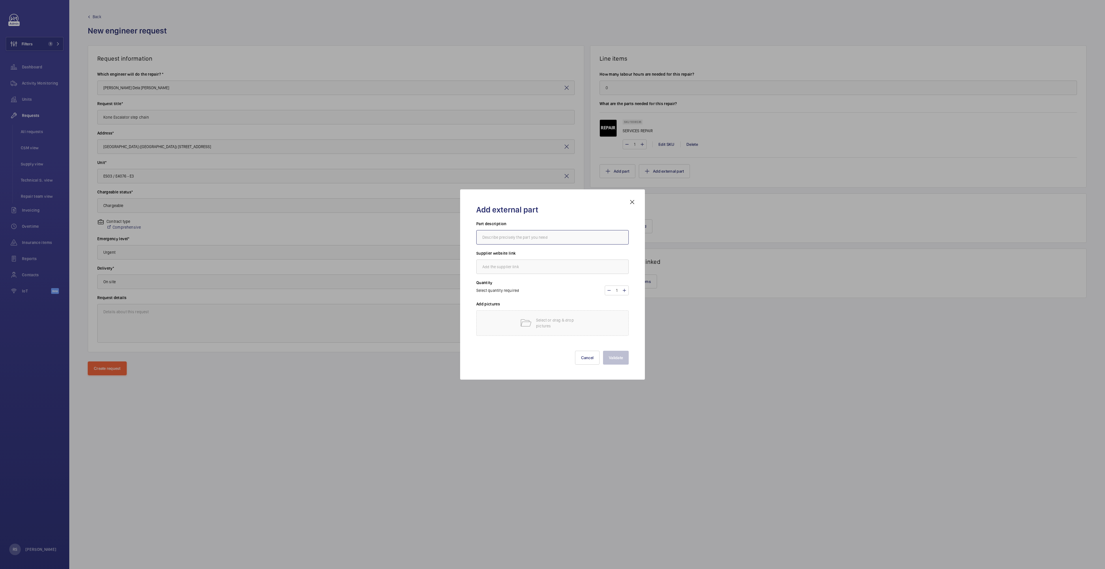
click at [498, 236] on input "text" at bounding box center [552, 237] width 152 height 14
type input "escalator step chain"
click at [519, 265] on input "text" at bounding box center [552, 267] width 152 height 14
type input "[DOMAIN_NAME]"
click at [562, 322] on p "Select or drag & drop pictures" at bounding box center [560, 323] width 49 height 12
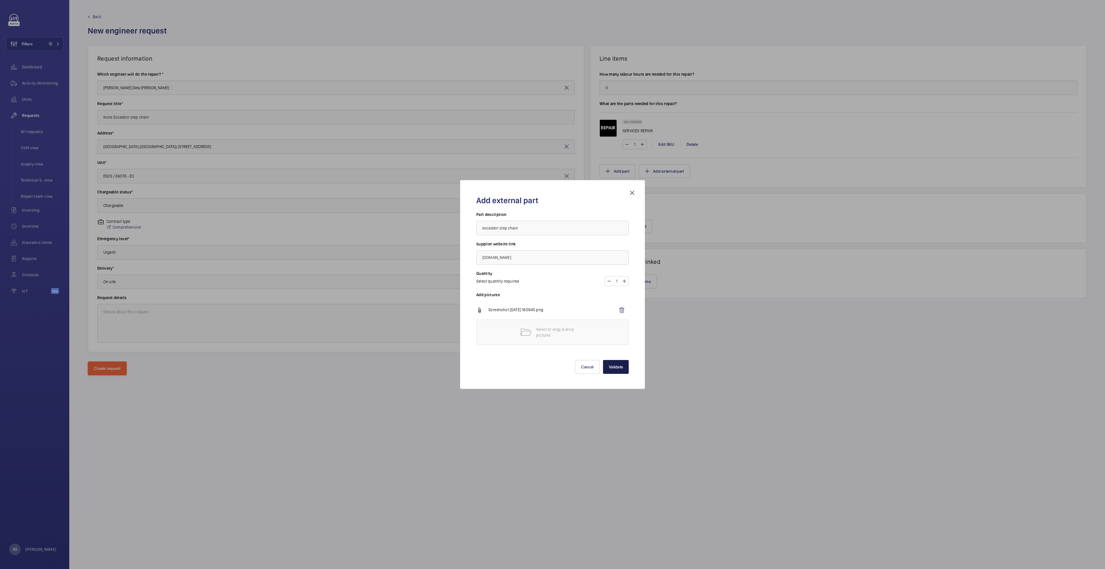
click at [617, 365] on button "Validate" at bounding box center [616, 367] width 26 height 14
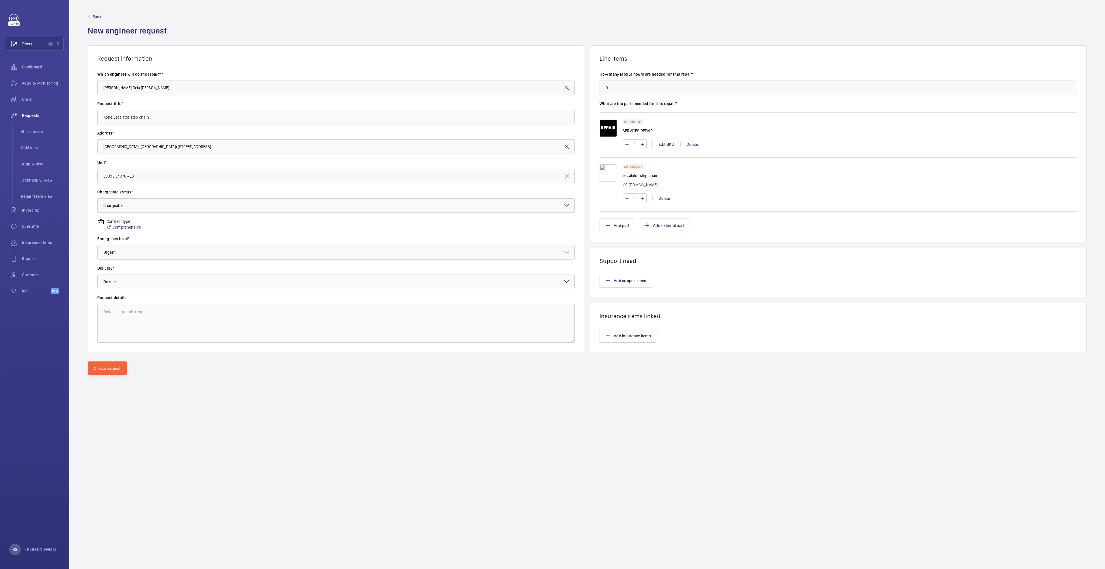
click at [607, 174] on img at bounding box center [608, 172] width 17 height 17
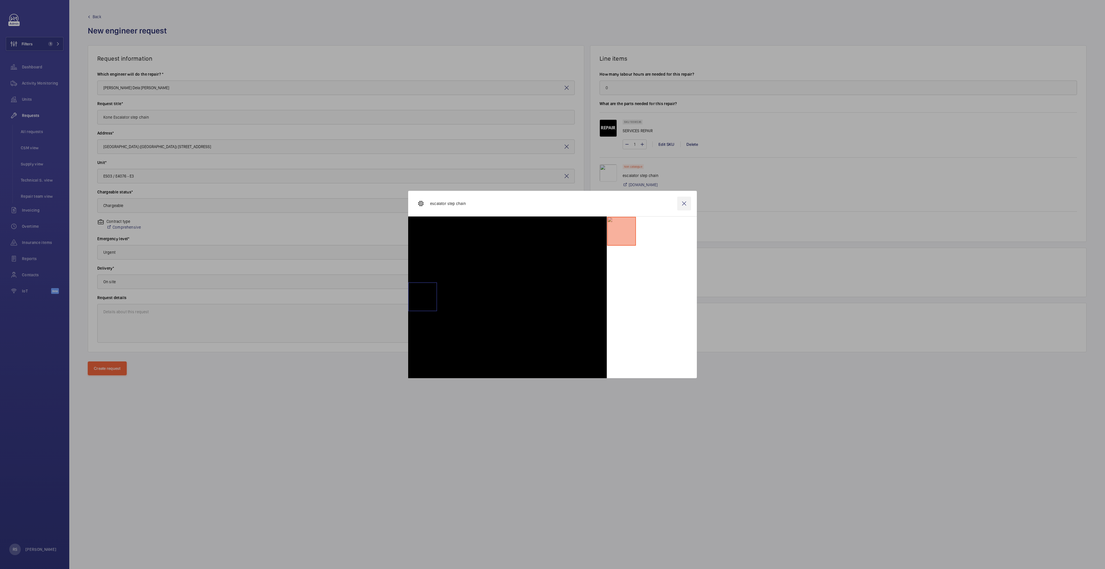
click at [683, 204] on wm-front-icon-button at bounding box center [684, 204] width 14 height 14
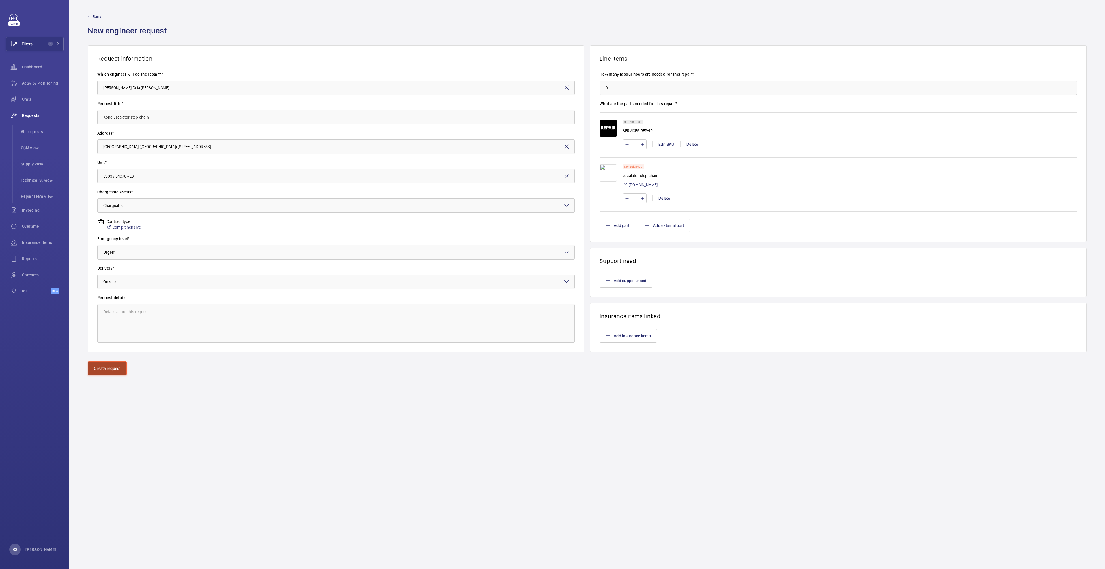
click at [102, 373] on button "Create request" at bounding box center [107, 368] width 39 height 14
